Goal: Browse casually

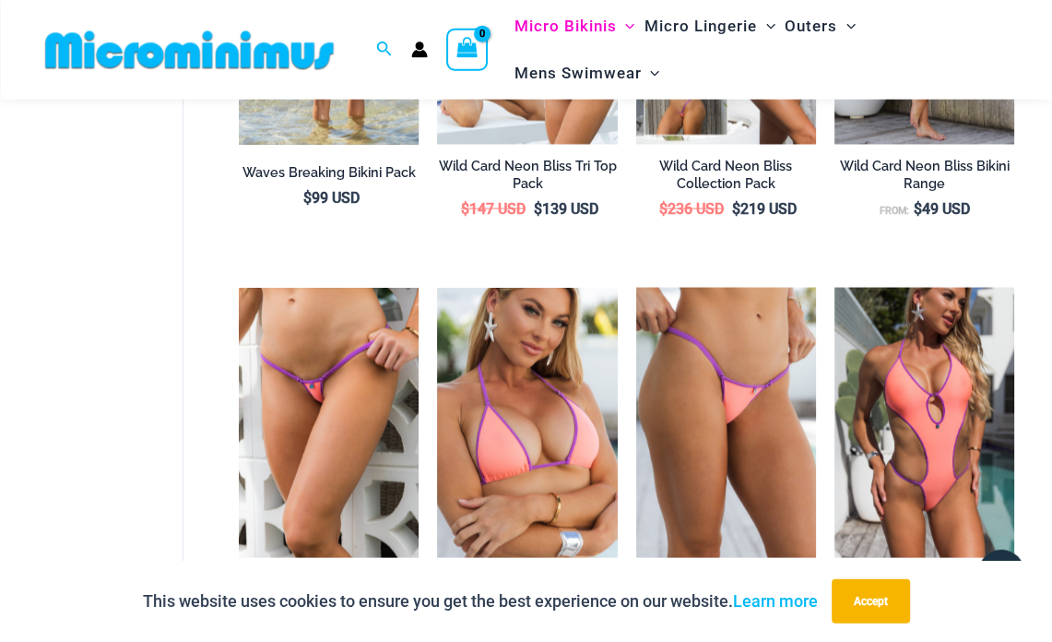
scroll to position [2806, 0]
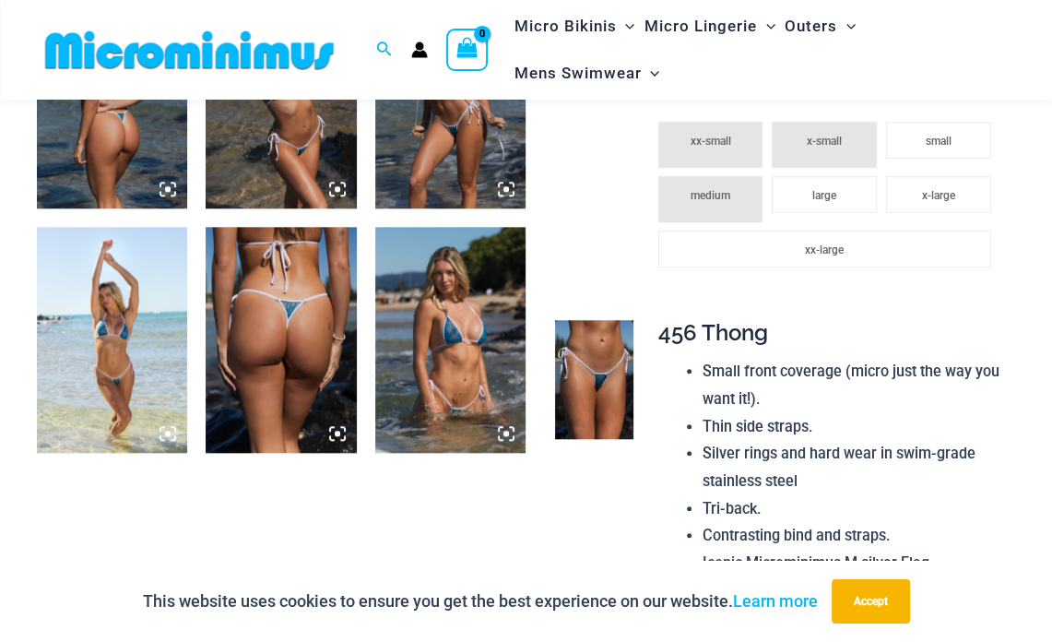
scroll to position [1150, 0]
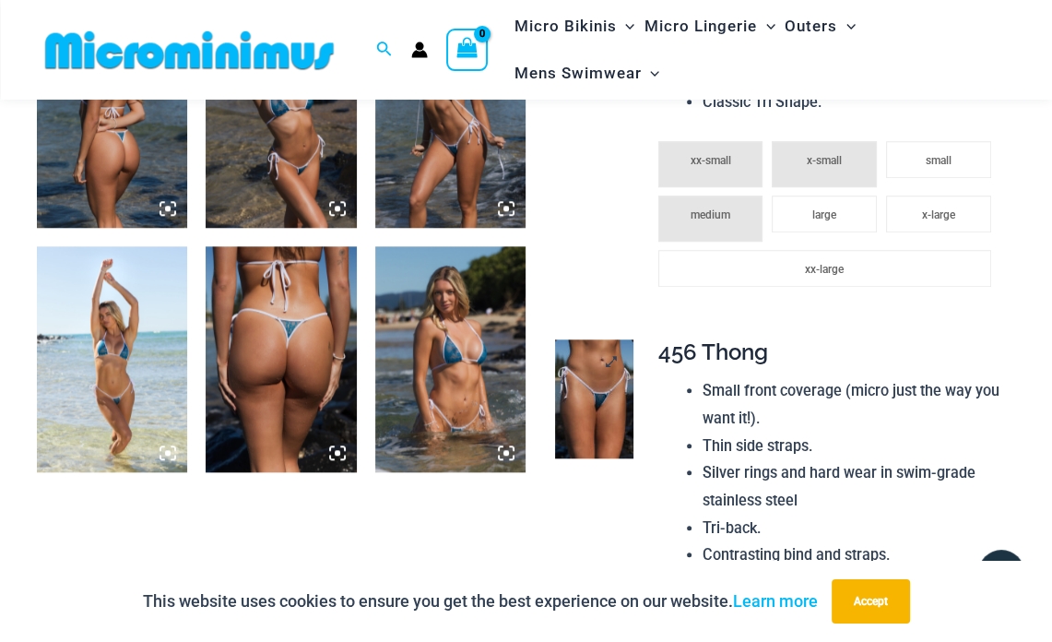
click at [609, 363] on link at bounding box center [594, 398] width 79 height 118
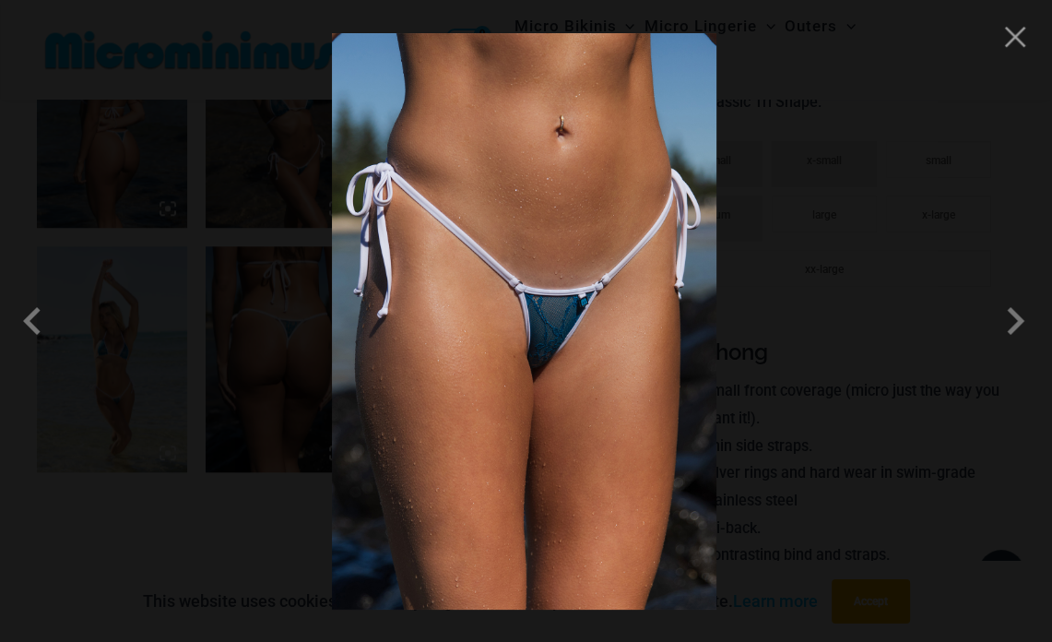
click at [1029, 350] on div at bounding box center [526, 321] width 1052 height 642
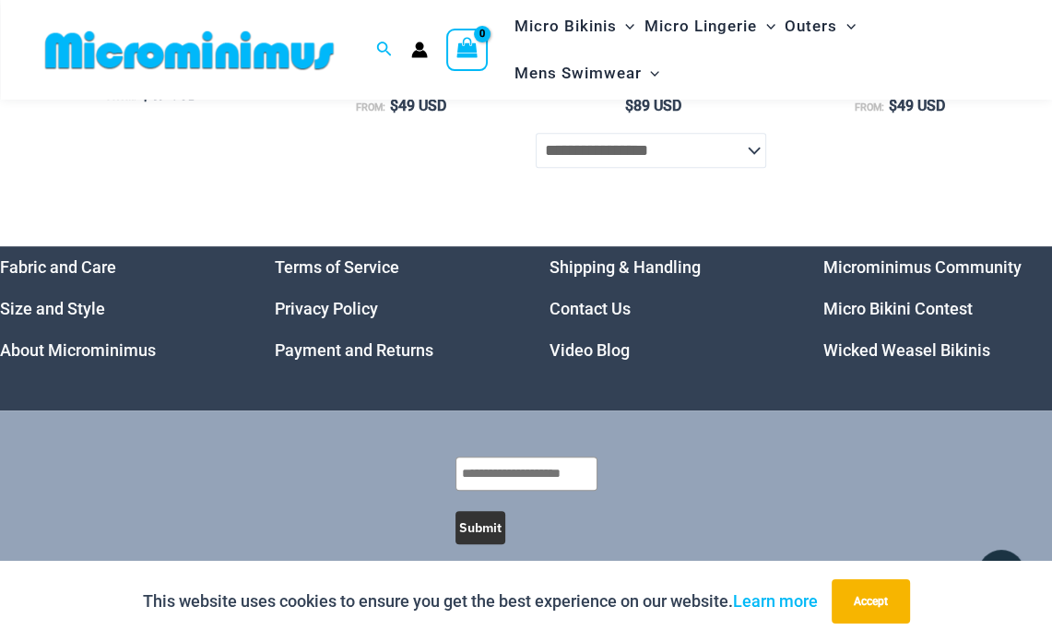
scroll to position [5477, 0]
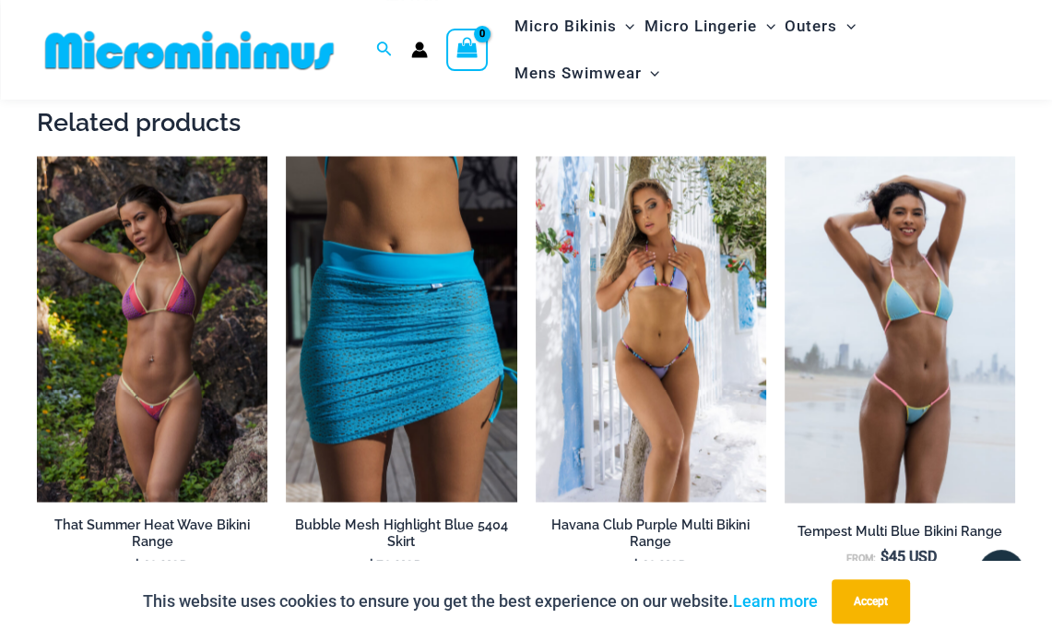
scroll to position [2318, 0]
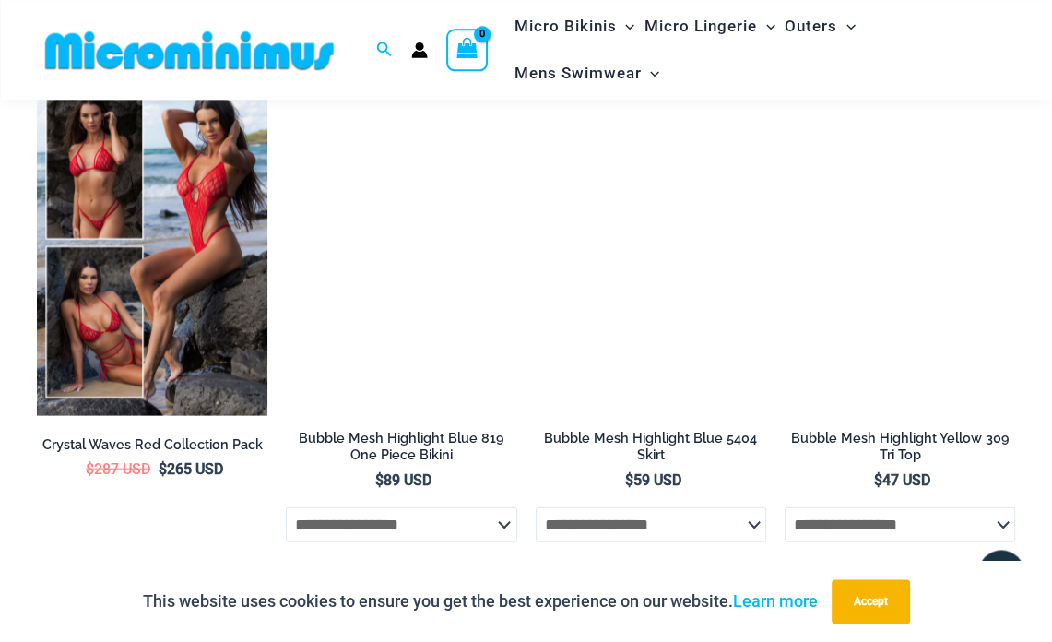
scroll to position [3196, 0]
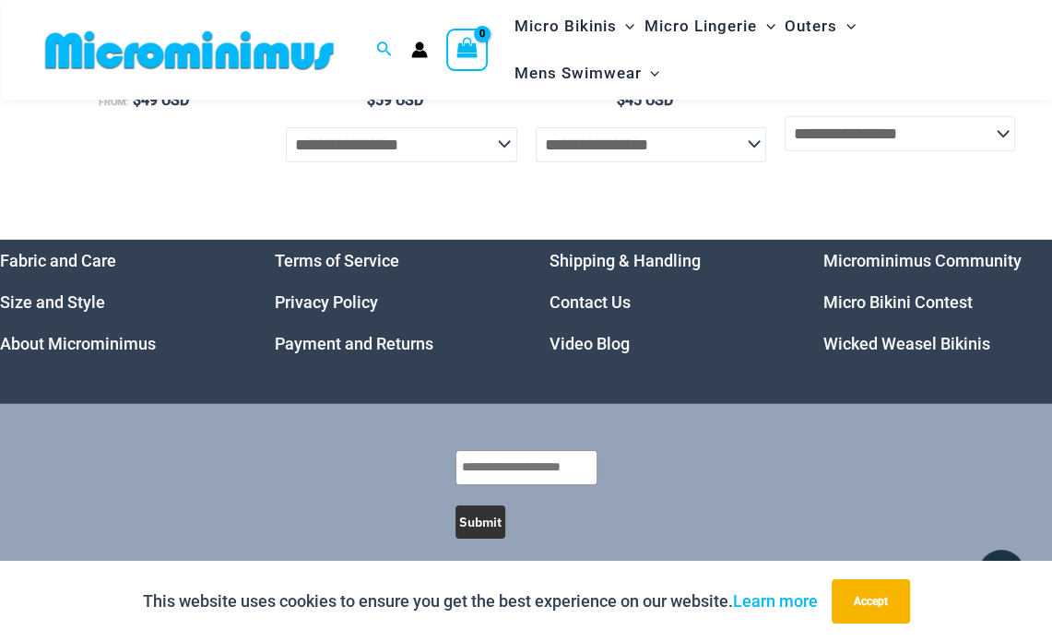
scroll to position [4200, 0]
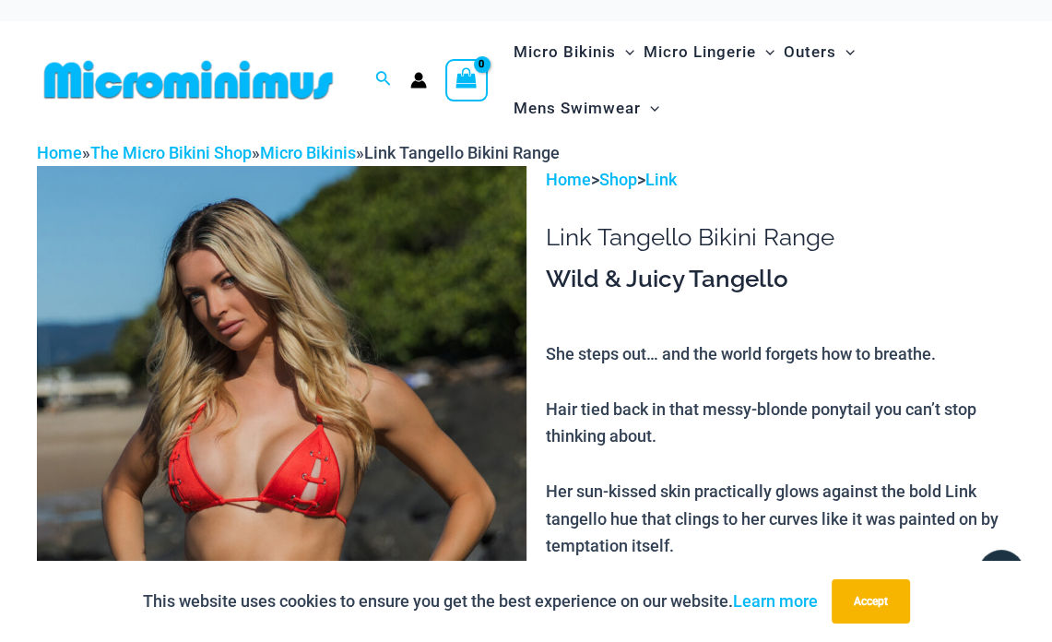
scroll to position [6, 0]
